Goal: Find specific page/section

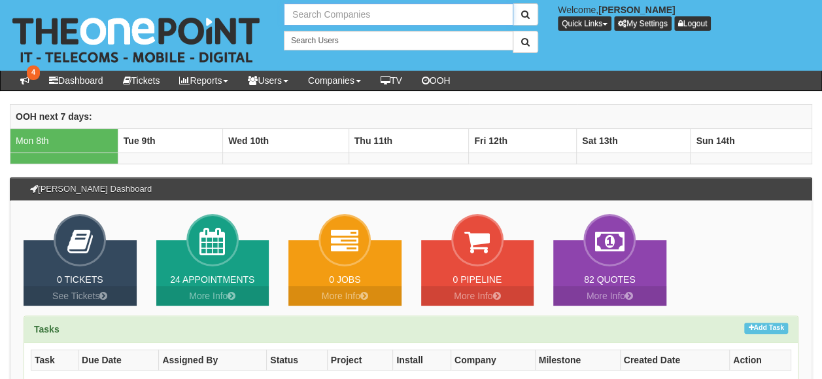
click at [304, 17] on input "text" at bounding box center [399, 14] width 230 height 22
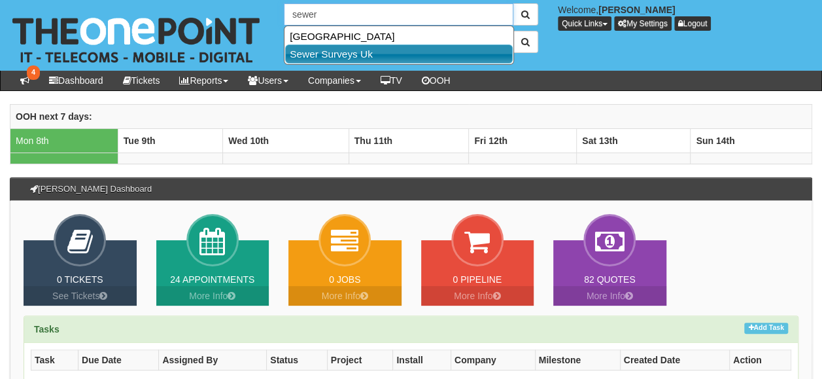
click at [328, 50] on link "Sewer Surveys Uk" at bounding box center [399, 53] width 228 height 19
type input "Sewer Surveys Uk"
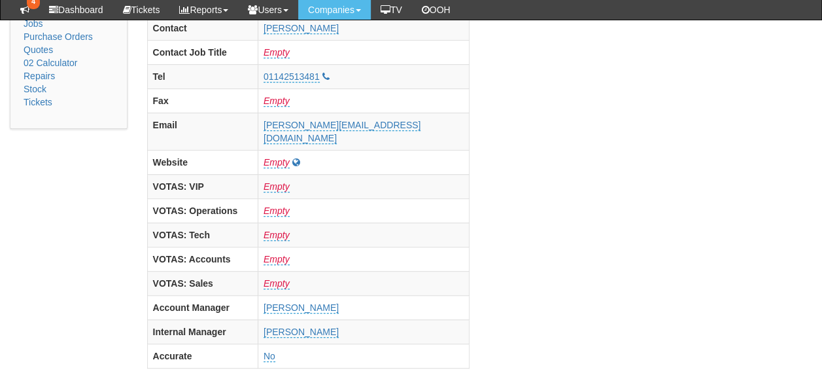
scroll to position [356, 0]
